Goal: Transaction & Acquisition: Purchase product/service

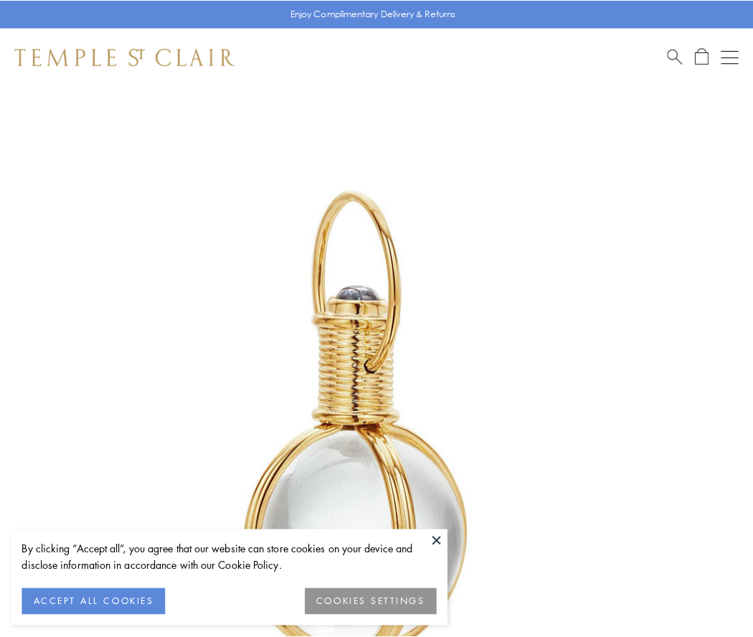
scroll to position [374, 0]
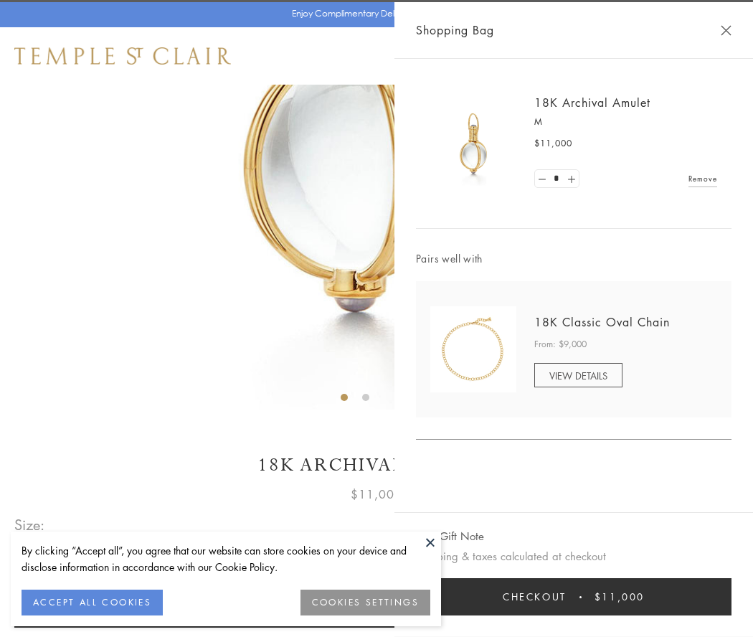
click at [573, 596] on button "Checkout $11,000" at bounding box center [573, 596] width 315 height 37
